Goal: Transaction & Acquisition: Purchase product/service

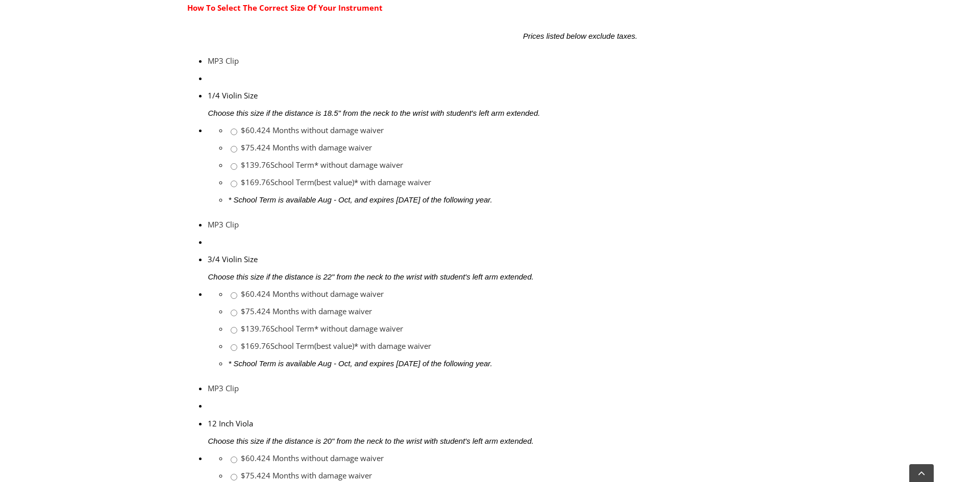
scroll to position [510, 0]
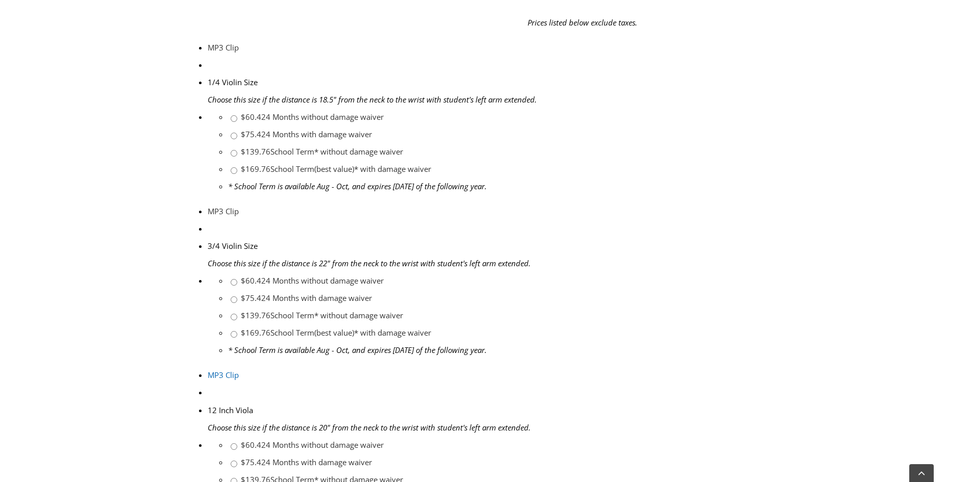
click at [208, 370] on link "MP3 Clip" at bounding box center [223, 375] width 31 height 10
click at [208, 206] on link "MP3 Clip" at bounding box center [223, 211] width 31 height 10
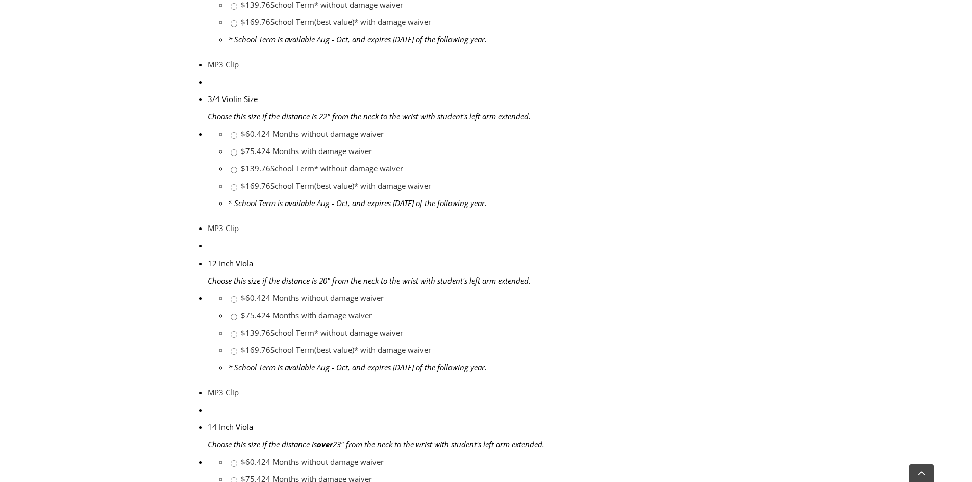
scroll to position [663, 0]
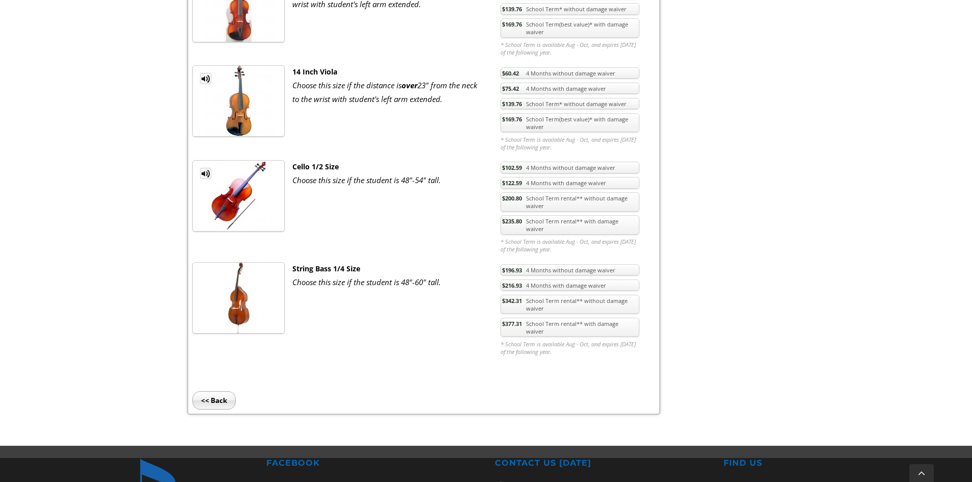
click at [206, 175] on link "MP3 Clip" at bounding box center [205, 173] width 11 height 11
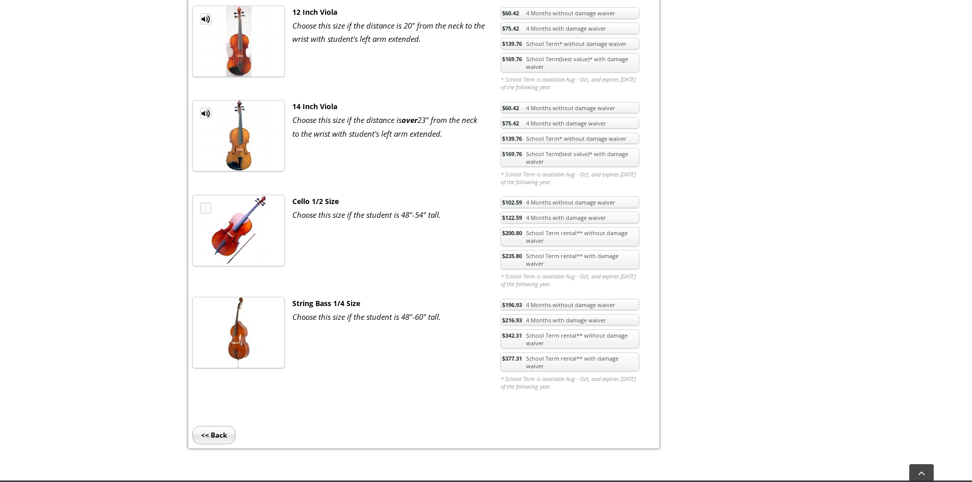
scroll to position [612, 0]
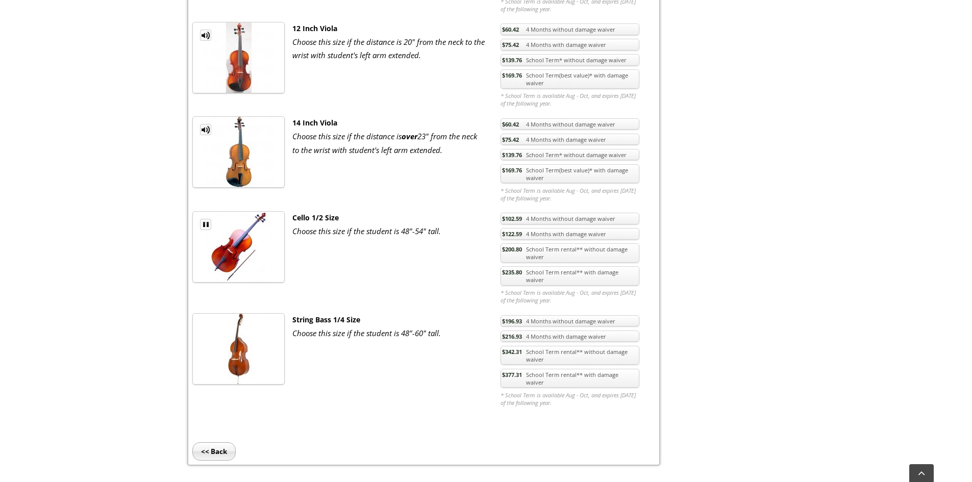
click at [204, 224] on link "MP3 Clip" at bounding box center [205, 224] width 11 height 11
click at [203, 130] on link "MP3 Clip" at bounding box center [205, 129] width 11 height 11
click at [204, 129] on link "MP3 Clip" at bounding box center [205, 129] width 11 height 11
click at [586, 176] on link "$169.76 School Term(best value)* with damage waiver" at bounding box center [570, 173] width 139 height 19
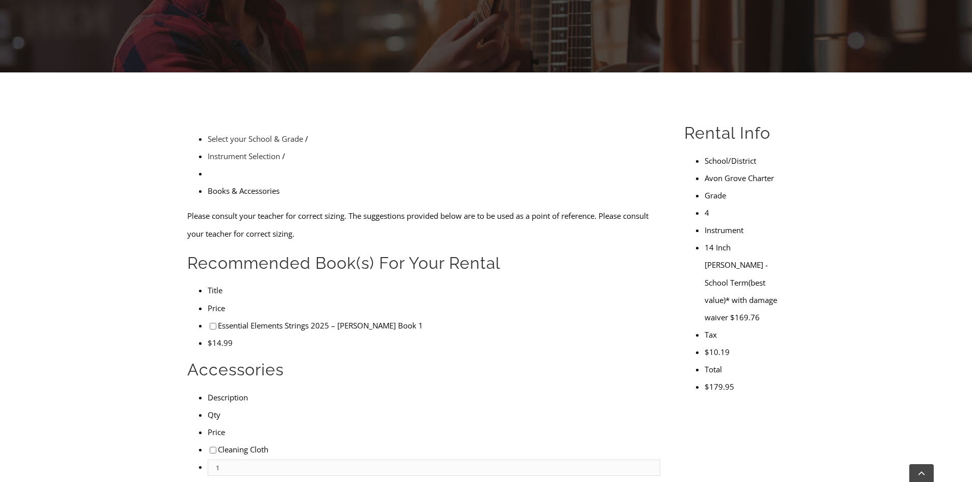
click at [210, 323] on input"] "checkbox" at bounding box center [213, 326] width 7 height 7
checkbox input"] "true"
click at [208, 441] on li "Cleaning Cloth" at bounding box center [434, 449] width 453 height 17
click at [210, 447] on input"] "checkbox" at bounding box center [213, 450] width 7 height 7
checkbox input"] "true"
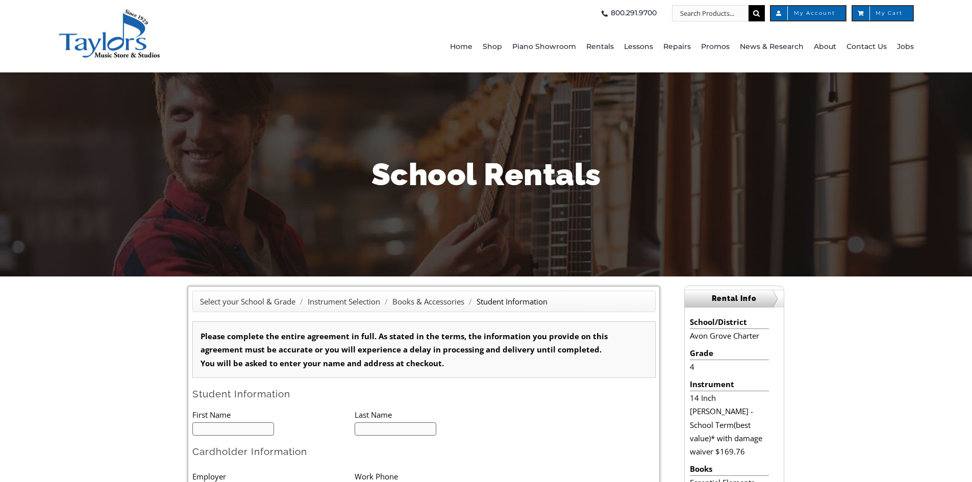
click at [244, 433] on input "text" at bounding box center [233, 430] width 82 height 14
type input "1"
type input "Lucille"
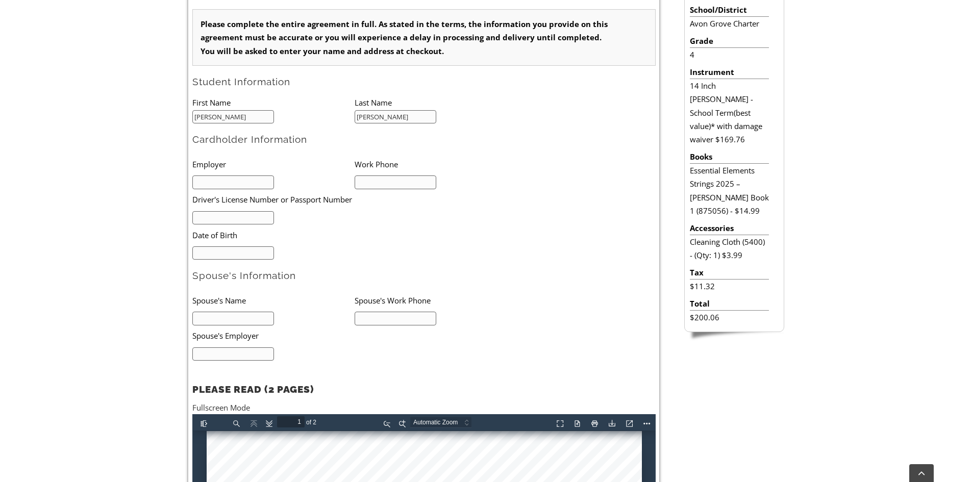
scroll to position [306, 0]
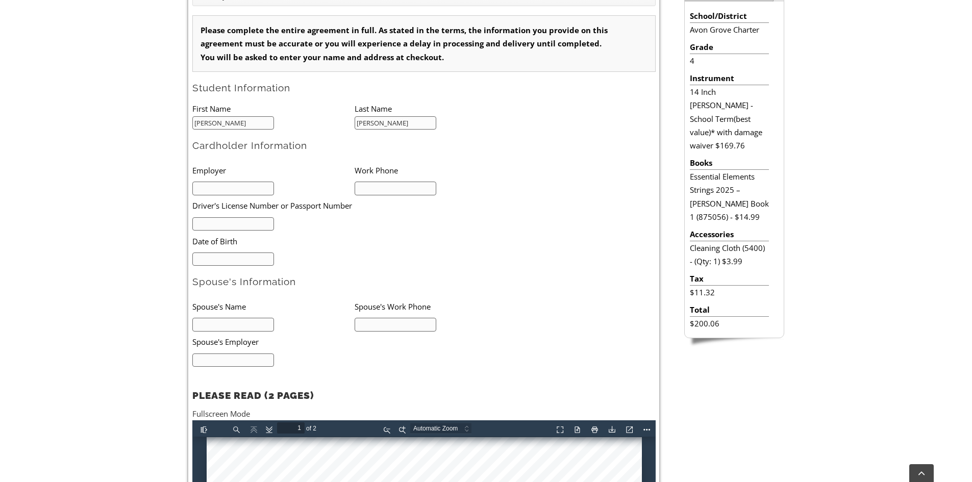
type input "Bloomer"
click at [243, 188] on input "text" at bounding box center [233, 189] width 82 height 14
type input "STS"
click at [381, 187] on input "text" at bounding box center [396, 189] width 82 height 14
type input "7034015319"
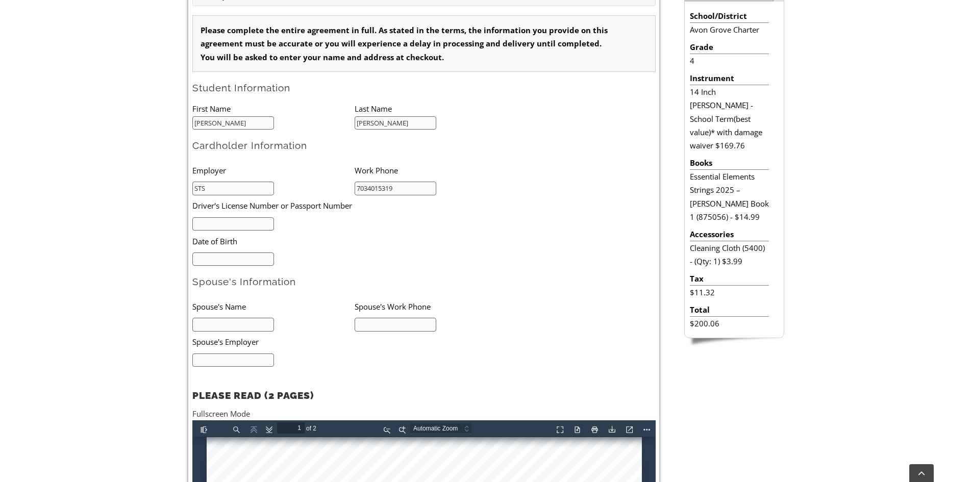
click at [210, 227] on input "text" at bounding box center [233, 224] width 82 height 14
type input "32402588"
click at [216, 265] on input "mm/dd/yyyy" at bounding box center [233, 260] width 82 height 14
type input "11/16/1983"
drag, startPoint x: 231, startPoint y: 324, endPoint x: 232, endPoint y: 318, distance: 5.7
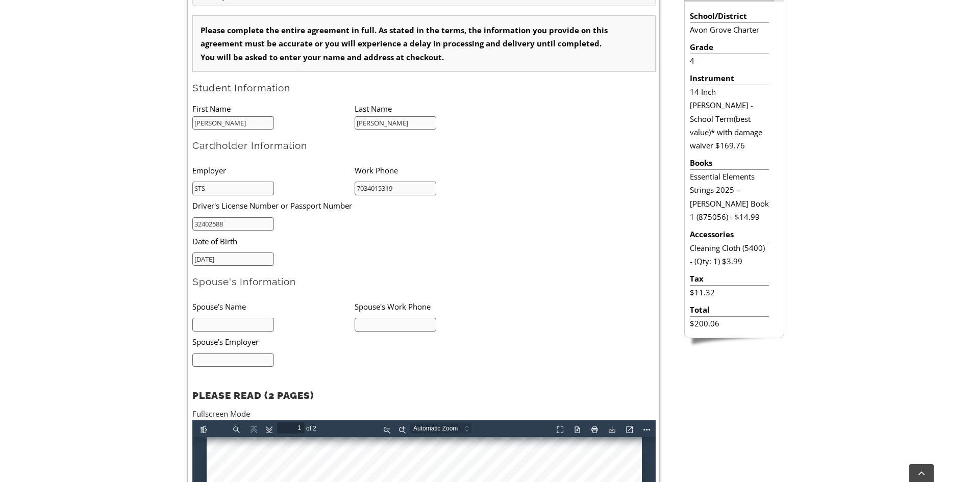
click at [231, 324] on input "text" at bounding box center [233, 325] width 82 height 14
click at [240, 326] on input "Richard" at bounding box center [233, 325] width 82 height 14
type input "Richard Bloomer"
click at [254, 358] on input "text" at bounding box center [233, 361] width 82 height 14
type input "FAA"
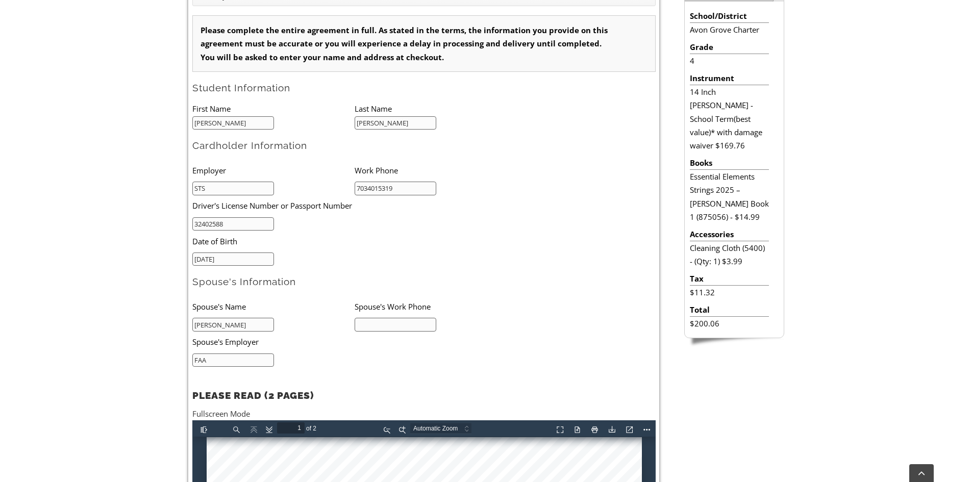
click at [373, 322] on input "text" at bounding box center [396, 325] width 82 height 14
type input "6"
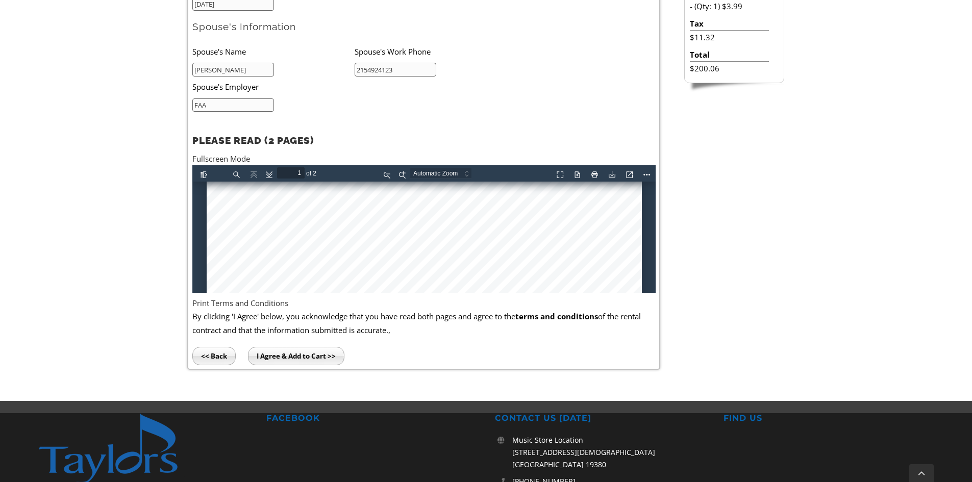
scroll to position [204, 0]
type input "2154924123"
click at [238, 222] on div at bounding box center [423, 336] width 435 height 717
click at [238, 220] on div at bounding box center [423, 336] width 435 height 717
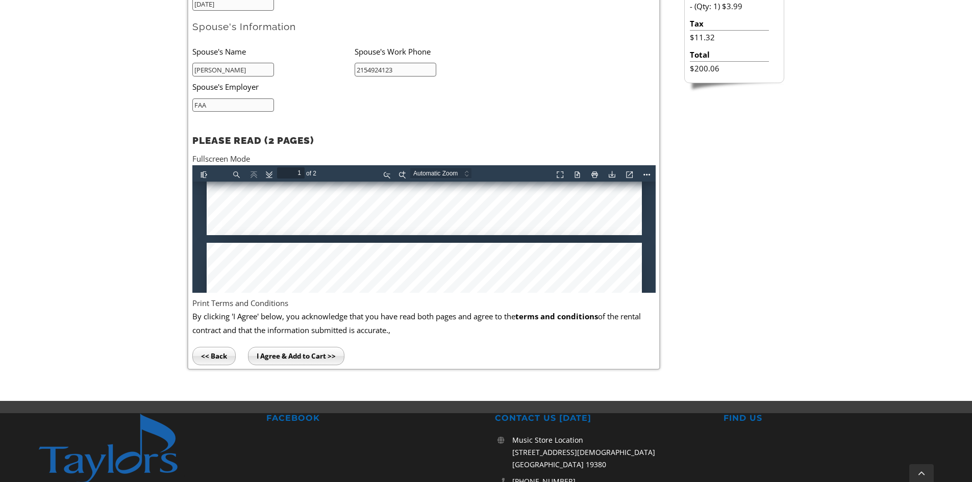
type input "2"
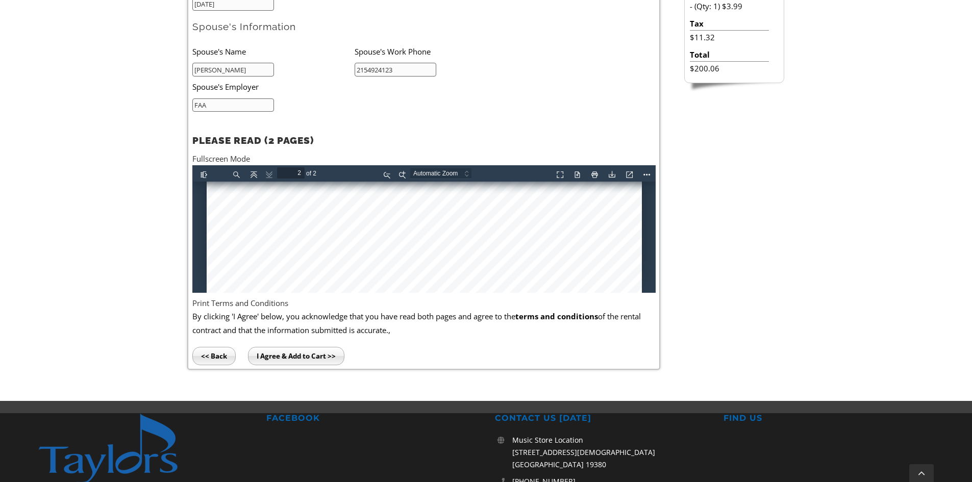
scroll to position [1338, 0]
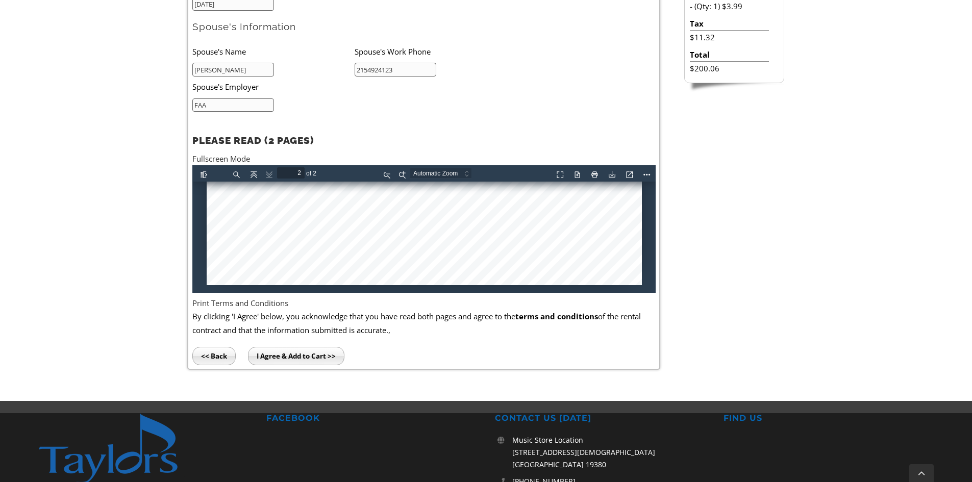
click at [327, 358] on input "I Agree & Add to Cart >>" at bounding box center [296, 356] width 96 height 18
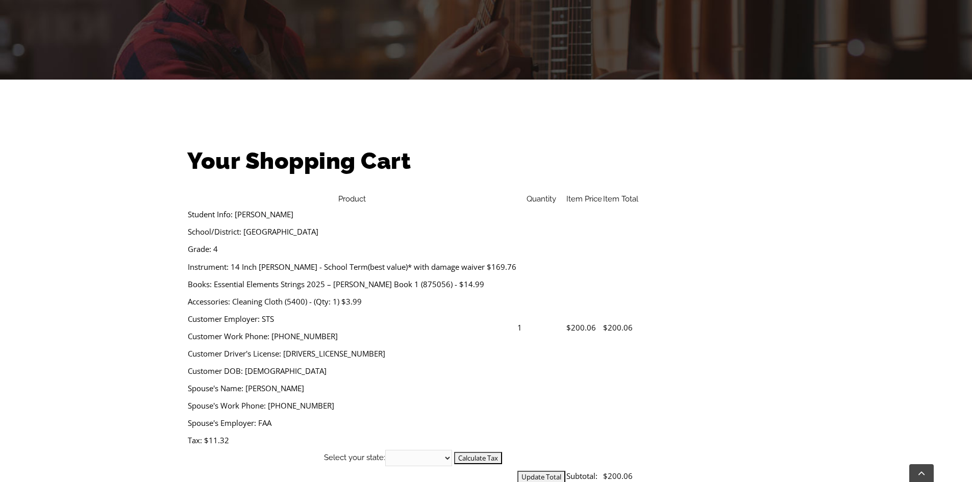
scroll to position [204, 0]
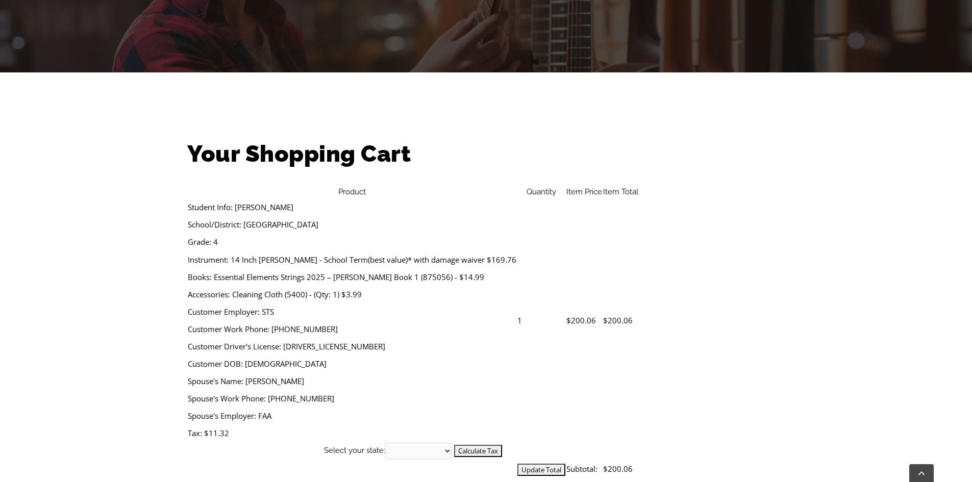
click at [452, 443] on select "Alabama Alaska Arizona Arkansas California Colorado Connecticut Delaware D. C. …" at bounding box center [418, 451] width 67 height 16
select select "PA"
click at [452, 443] on select "Alabama Alaska Arizona Arkansas California Colorado Connecticut Delaware D. C. …" at bounding box center [418, 451] width 67 height 16
click at [504, 298] on td "Student Info: Lucille Bloomer School/District: Avon Grove Charter Grade: 4 Inst…" at bounding box center [352, 320] width 330 height 244
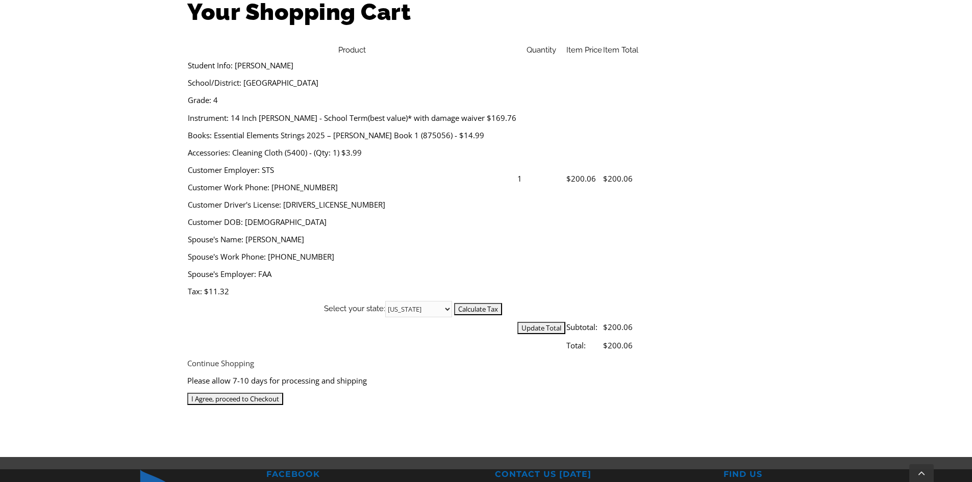
scroll to position [408, 0]
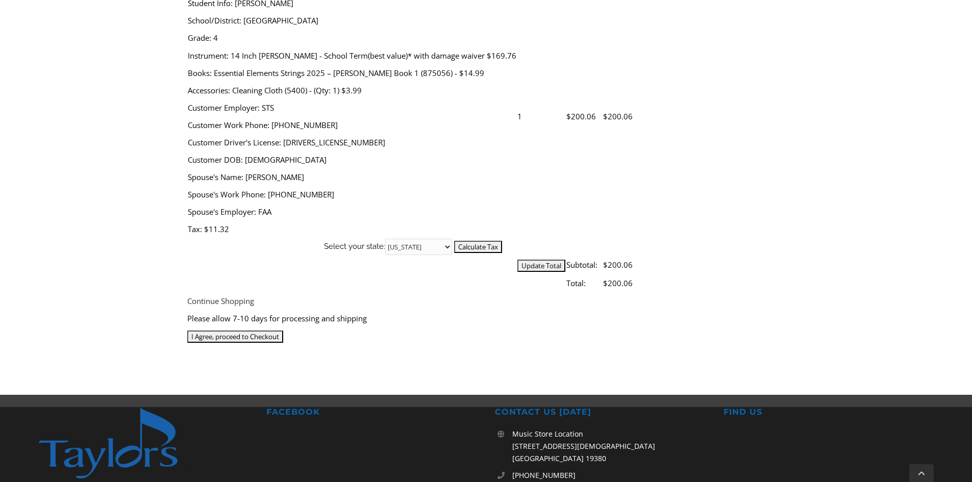
click at [283, 331] on input "I Agree, proceed to Checkout" at bounding box center [235, 337] width 96 height 12
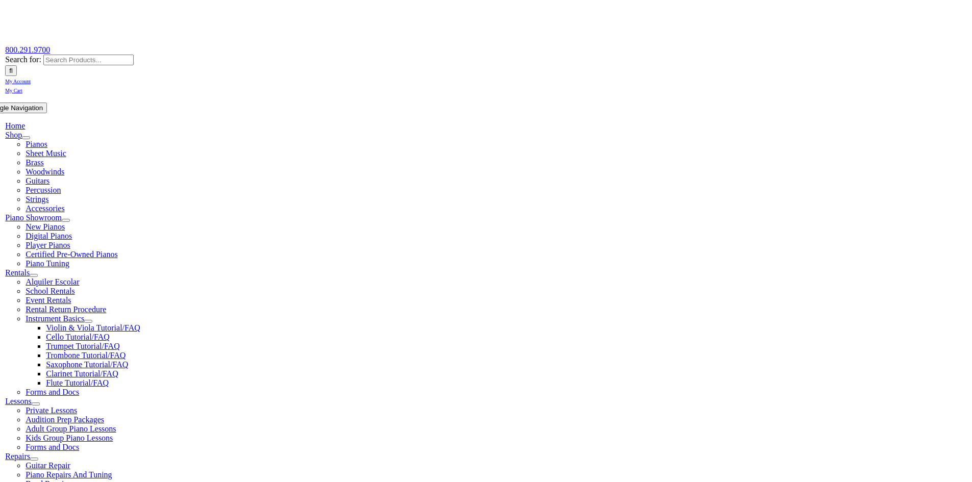
scroll to position [102, 0]
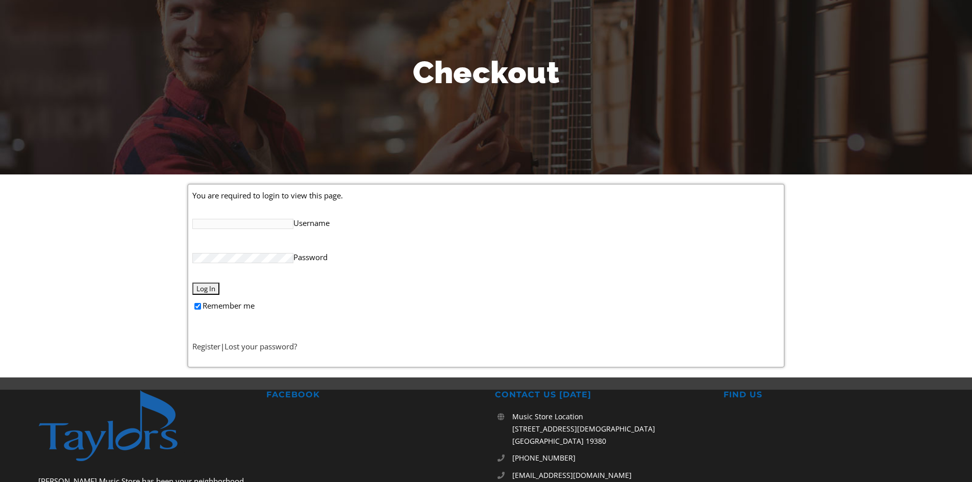
click at [245, 224] on input "Username" at bounding box center [242, 224] width 101 height 10
type input "sunshine"
click at [212, 347] on link "Register" at bounding box center [206, 346] width 28 height 10
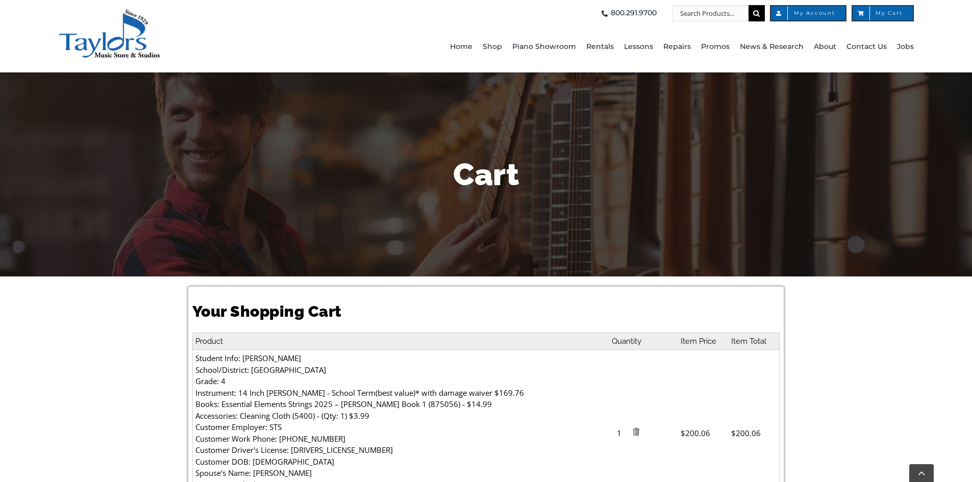
select select "PA"
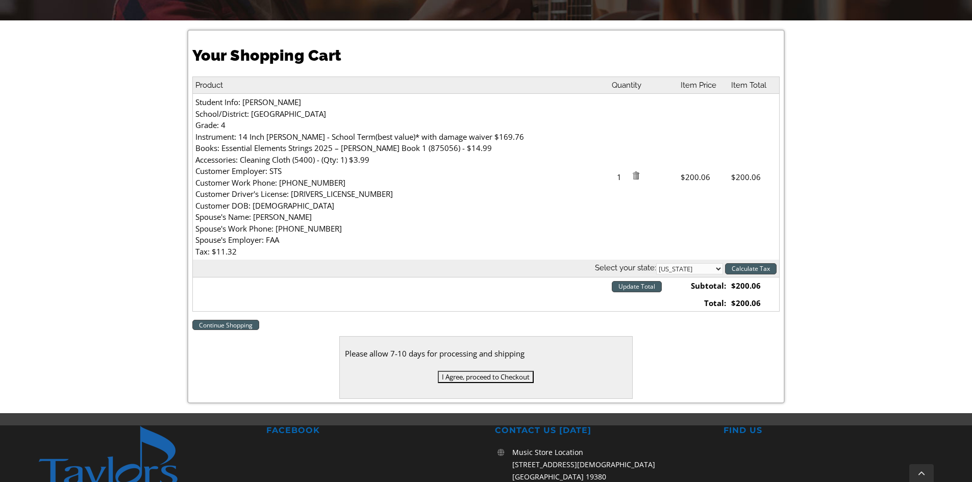
scroll to position [255, 0]
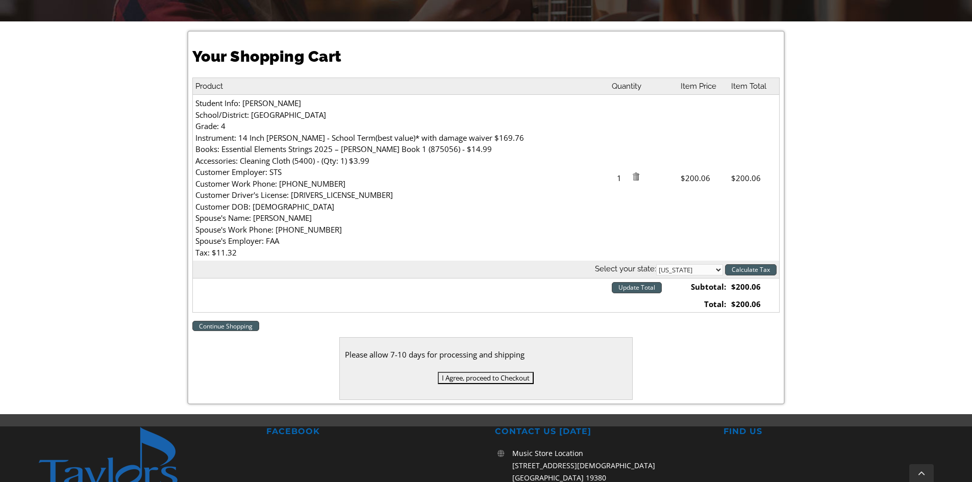
click at [474, 381] on input "I Agree, proceed to Checkout" at bounding box center [486, 378] width 96 height 12
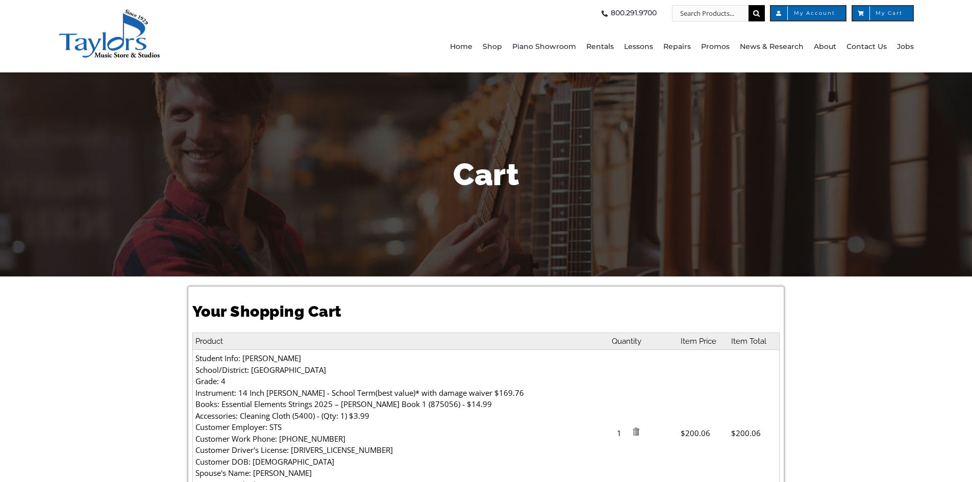
select select "PA"
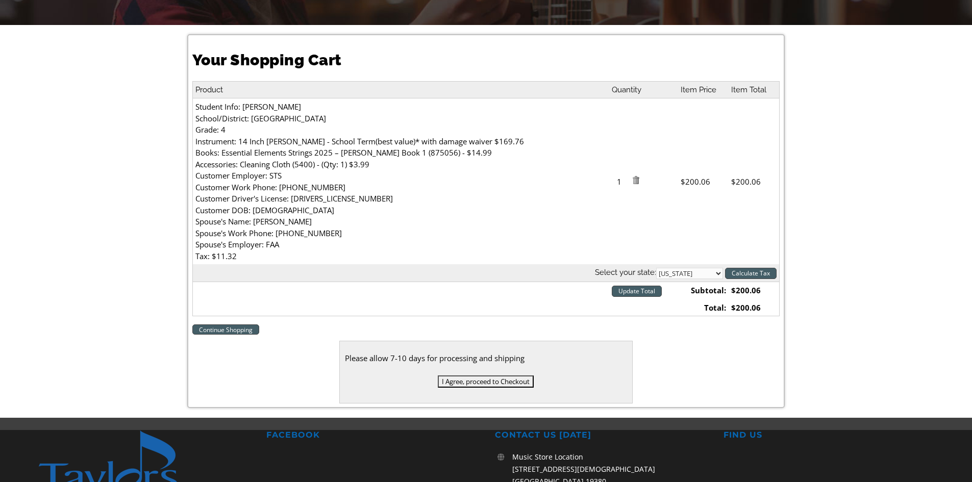
click at [491, 380] on input "I Agree, proceed to Checkout" at bounding box center [486, 382] width 96 height 12
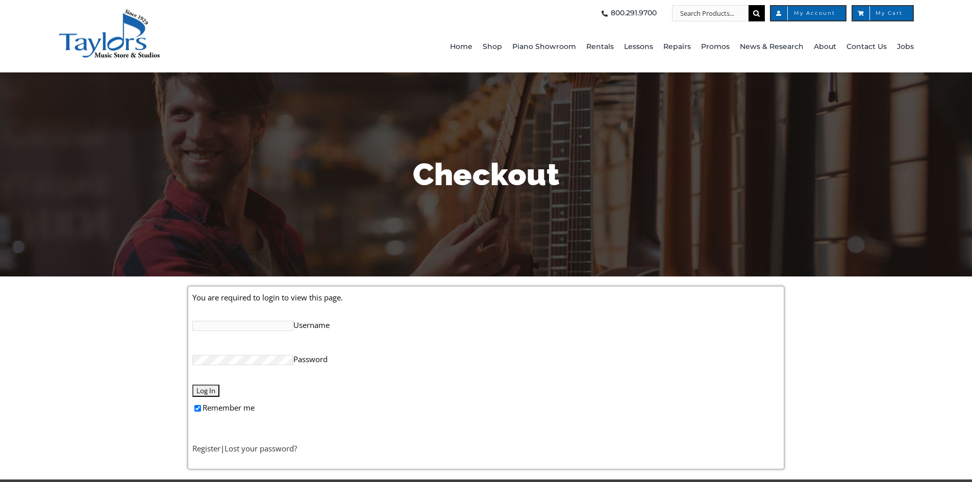
click at [201, 326] on input "Username" at bounding box center [242, 326] width 101 height 10
type input "meghan.bloomer@gmail.com"
click at [192, 385] on input "Log In" at bounding box center [205, 391] width 27 height 12
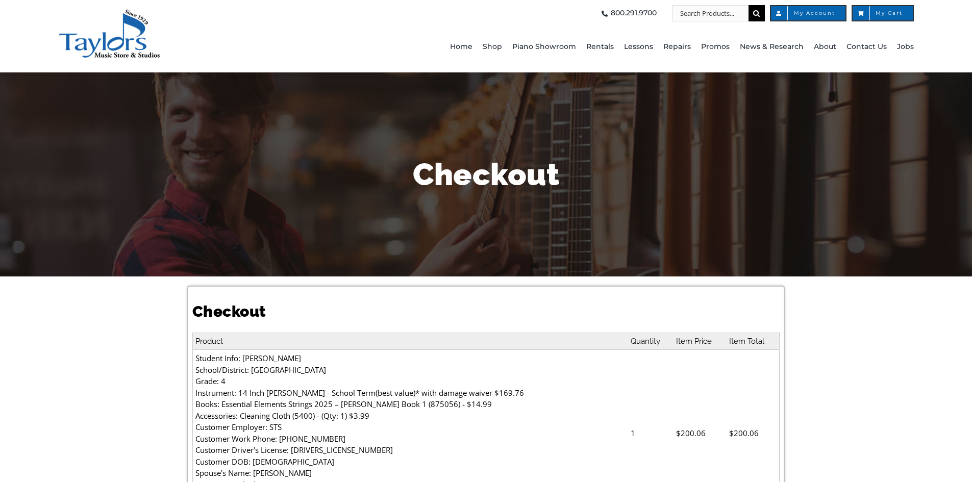
select select
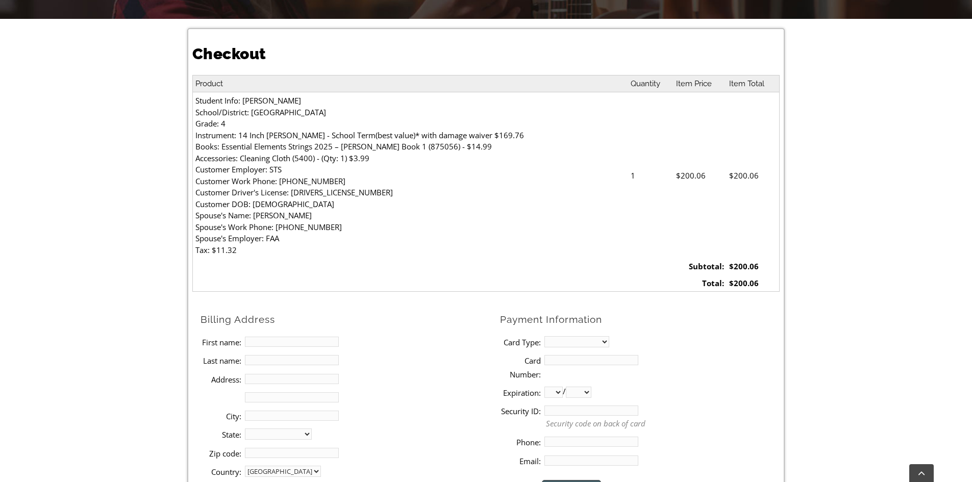
scroll to position [357, 0]
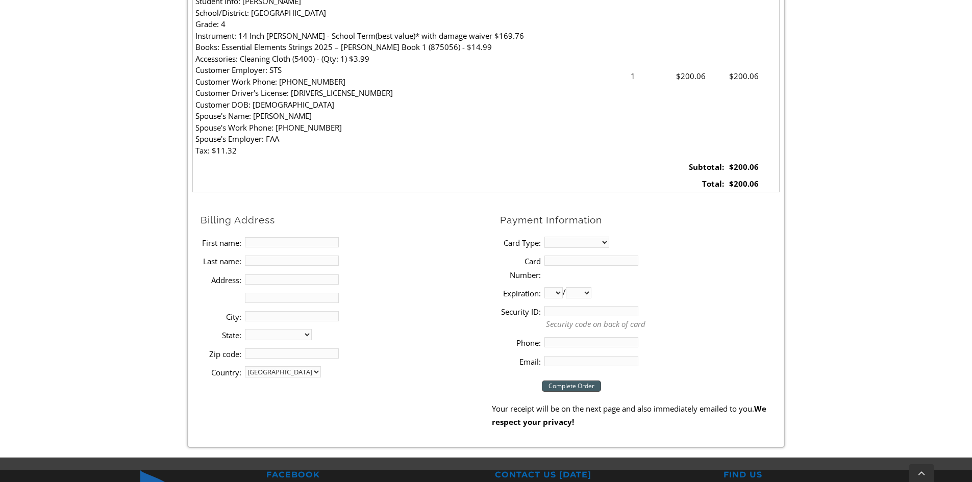
click at [260, 243] on input "First name:" at bounding box center [292, 242] width 94 height 10
type input "MEghan"
type input "V"
type input "Bloomer"
type input "2 Quail Dr."
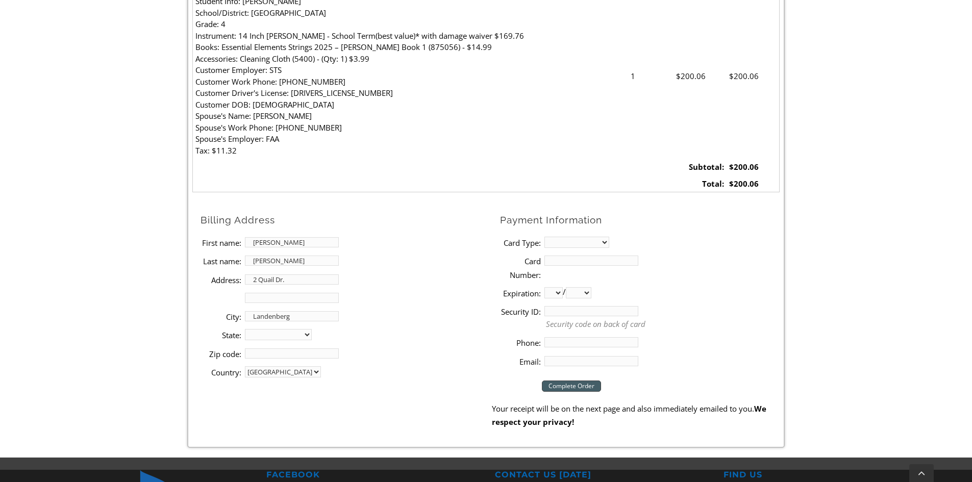
type input "Landenberg"
select select "PA"
click at [288, 359] on li "Zip code:" at bounding box center [346, 354] width 291 height 18
click at [288, 356] on input "Zip code:" at bounding box center [292, 354] width 94 height 10
type input "19350"
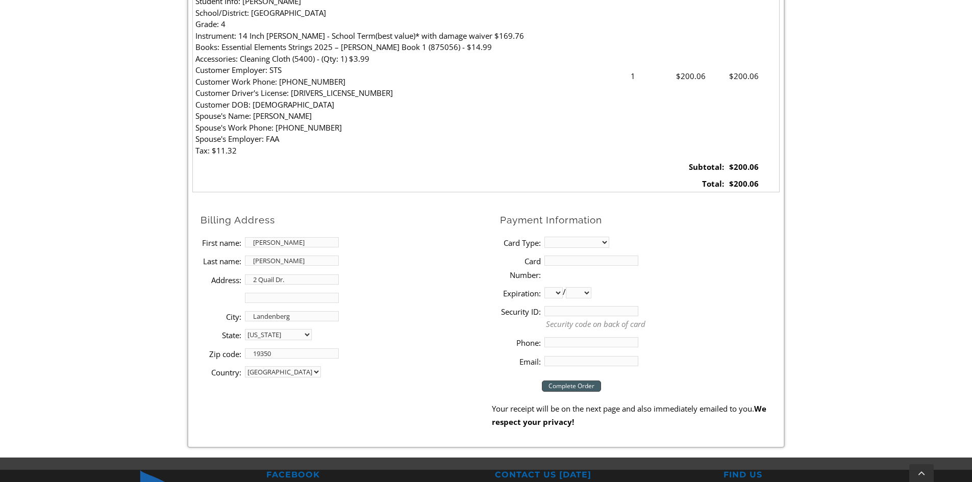
click at [417, 282] on li "Address: 2 Quail Dr." at bounding box center [346, 279] width 291 height 18
click at [557, 243] on select "MasterCard Visa American Express Discover" at bounding box center [577, 242] width 65 height 11
select select "discover"
click at [545, 237] on select "MasterCard Visa American Express Discover" at bounding box center [577, 242] width 65 height 11
click at [568, 262] on input "Card Number:" at bounding box center [592, 261] width 94 height 10
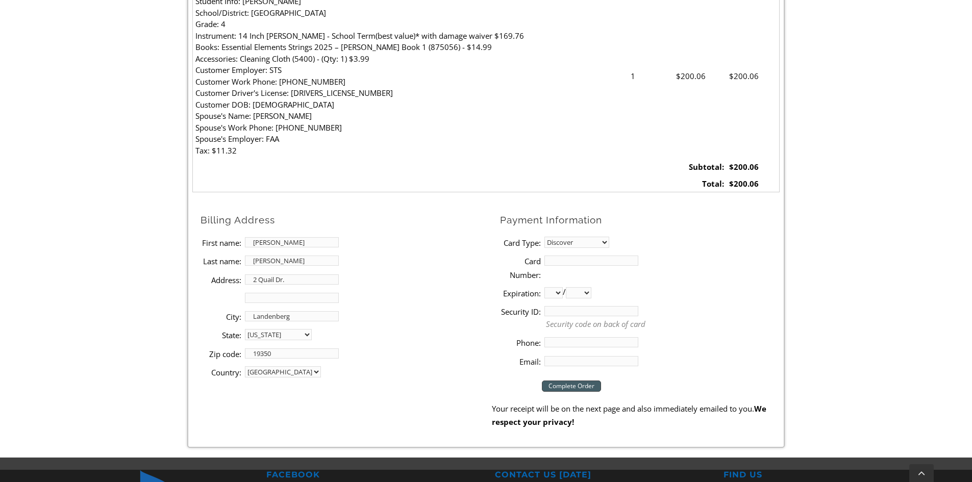
type input "6011003702805993"
select select "06"
select select "2027"
click at [600, 313] on input "Security ID:" at bounding box center [592, 311] width 94 height 10
type input "652"
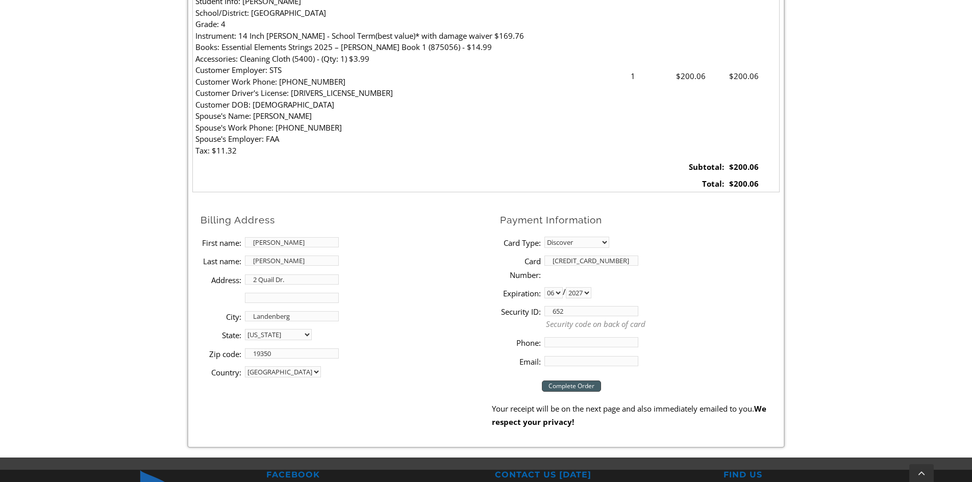
click at [588, 341] on input "Phone:" at bounding box center [592, 342] width 94 height 10
type input "7034015319"
click at [571, 359] on input "Email:" at bounding box center [592, 361] width 94 height 10
type input "meghan.bloomer@gmail.com"
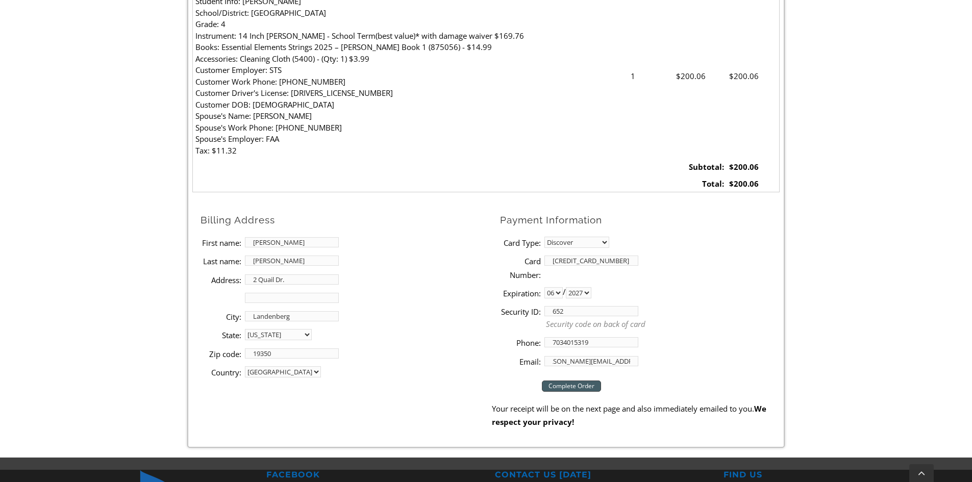
click at [262, 243] on input "MEghan" at bounding box center [292, 242] width 94 height 10
type input "Meghan"
click at [555, 365] on input "meghan.bloomer@gmail.com" at bounding box center [592, 361] width 94 height 10
click at [597, 388] on input "Complete Order" at bounding box center [571, 386] width 59 height 11
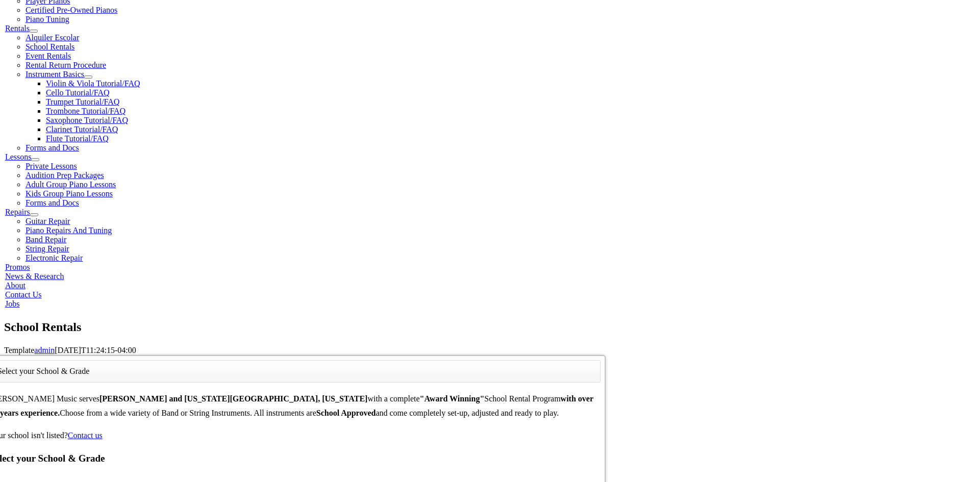
scroll to position [192, 0]
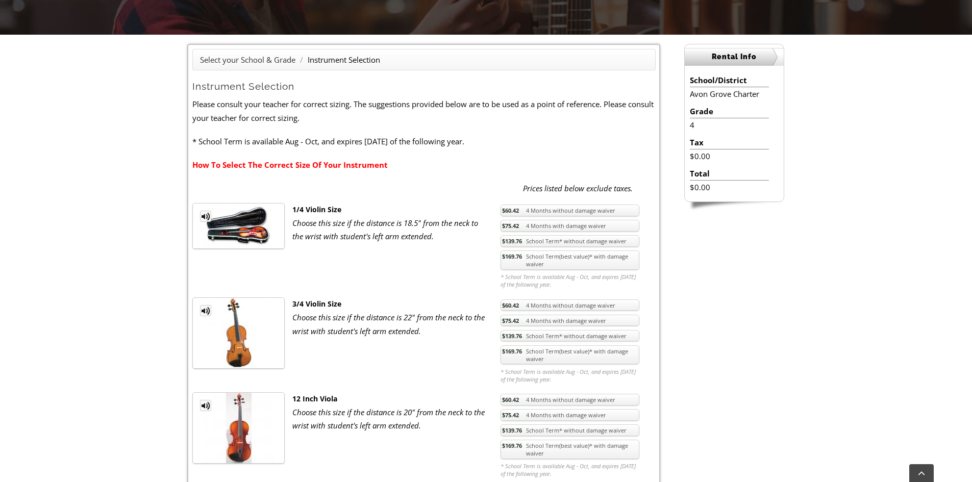
scroll to position [357, 0]
